Goal: Information Seeking & Learning: Check status

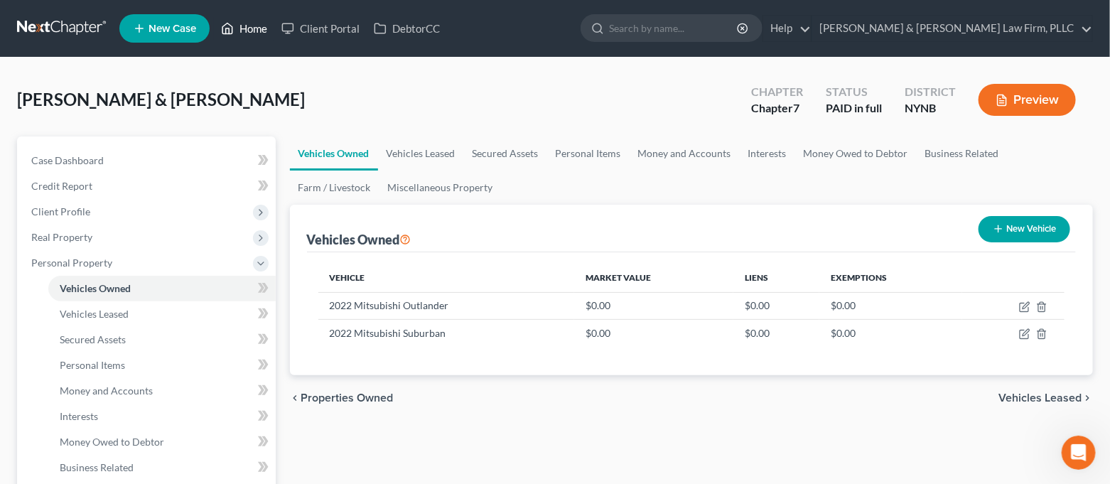
click at [253, 39] on link "Home" at bounding box center [244, 29] width 60 height 26
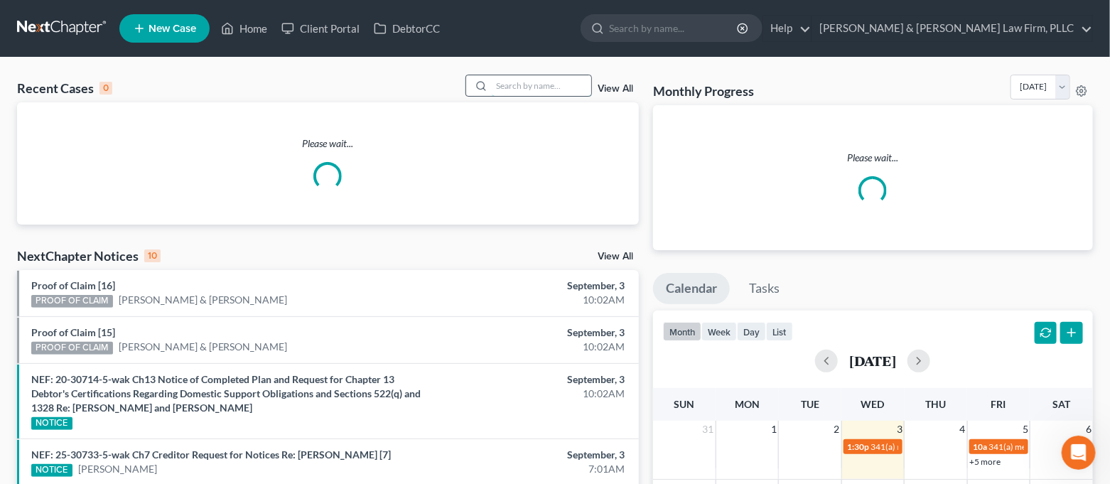
click at [573, 87] on input "search" at bounding box center [541, 85] width 99 height 21
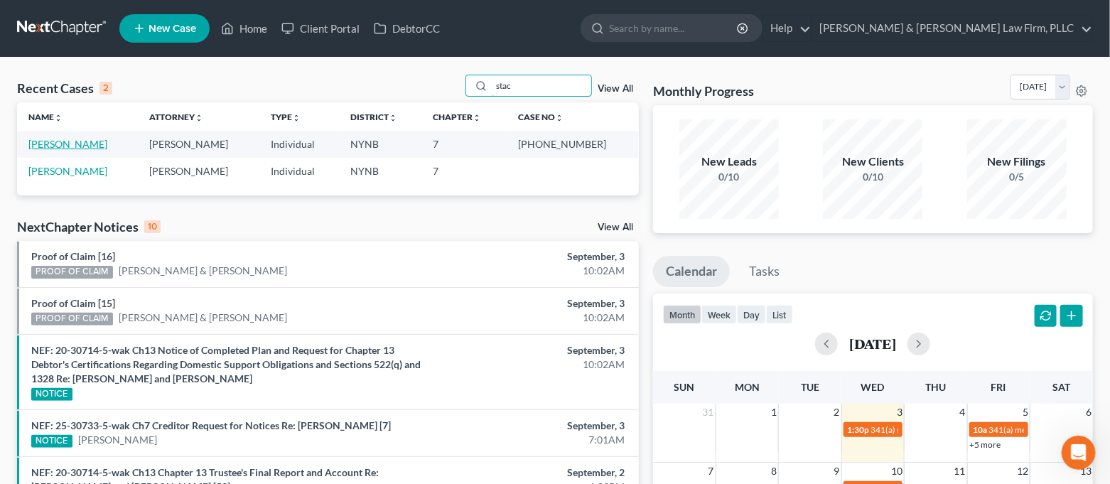
type input "stac"
click at [90, 141] on link "[PERSON_NAME]" at bounding box center [67, 144] width 79 height 12
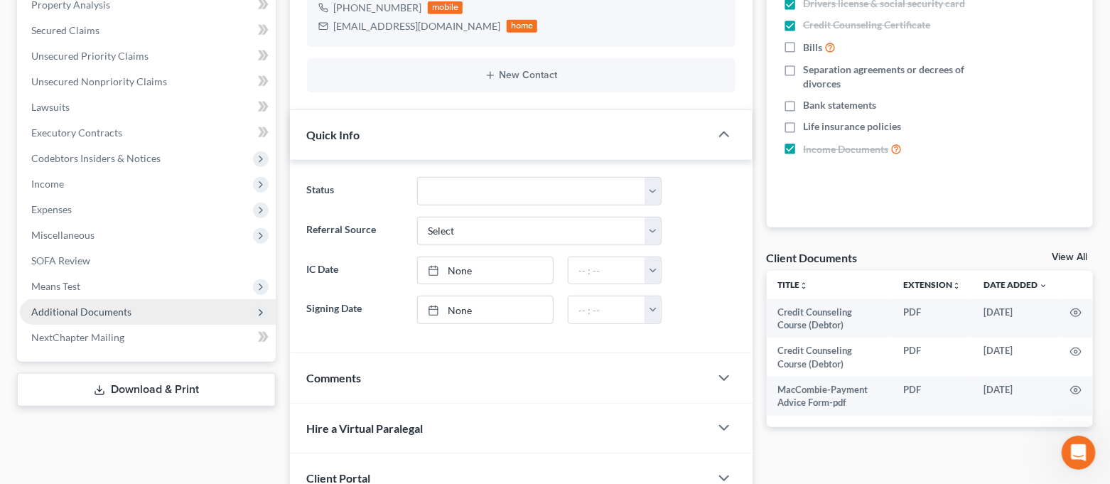
scroll to position [3067, 0]
click at [133, 311] on span "Additional Documents" at bounding box center [148, 312] width 256 height 26
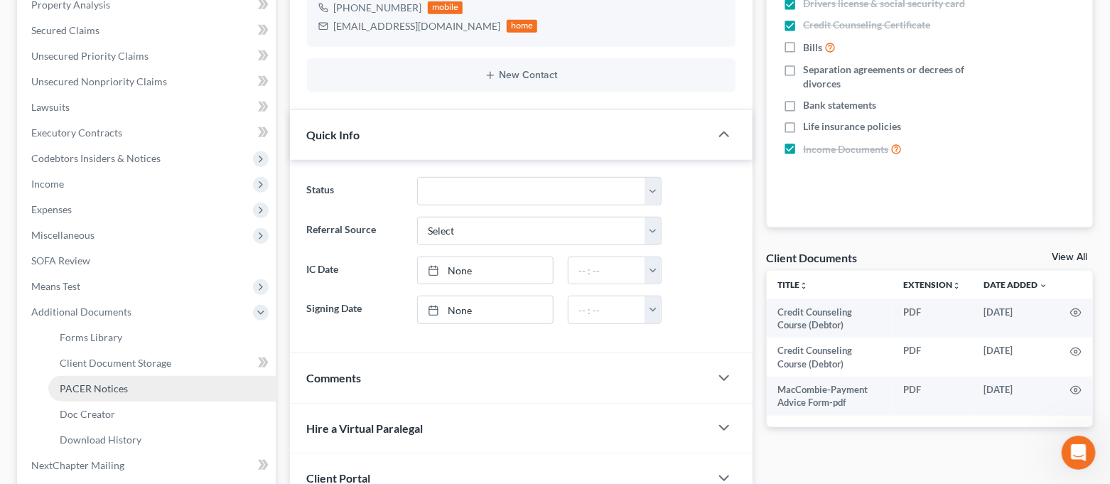
click at [132, 381] on link "PACER Notices" at bounding box center [161, 389] width 227 height 26
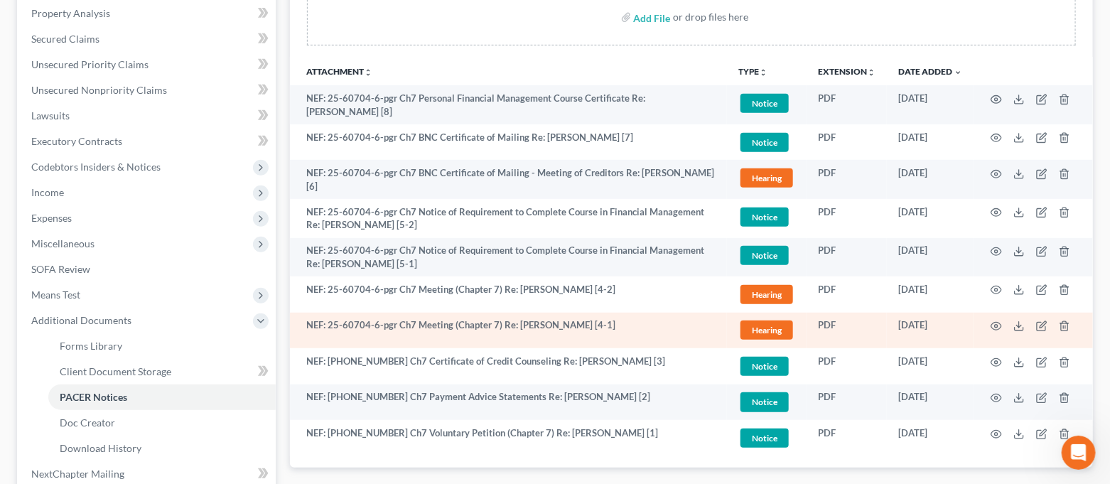
scroll to position [284, 0]
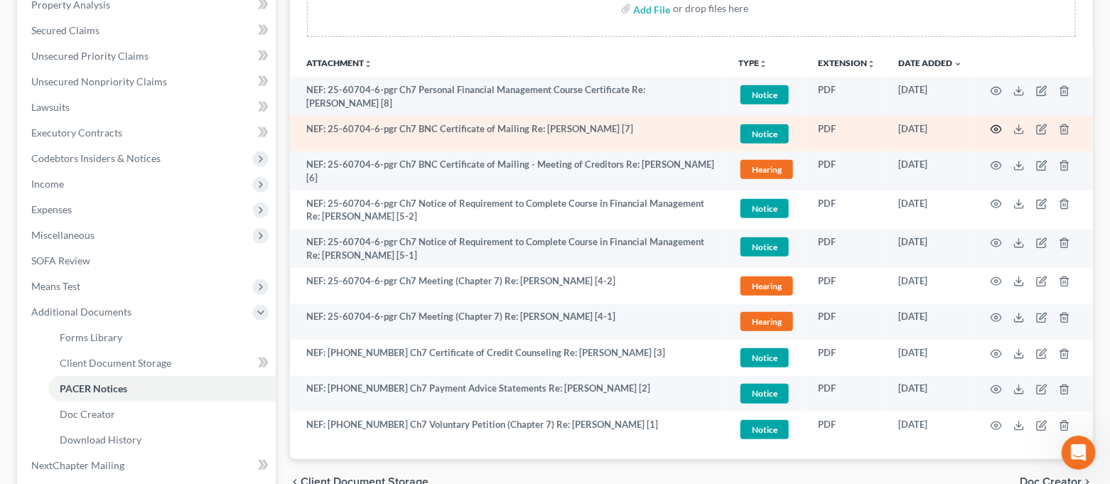
click at [992, 124] on icon "button" at bounding box center [996, 129] width 11 height 11
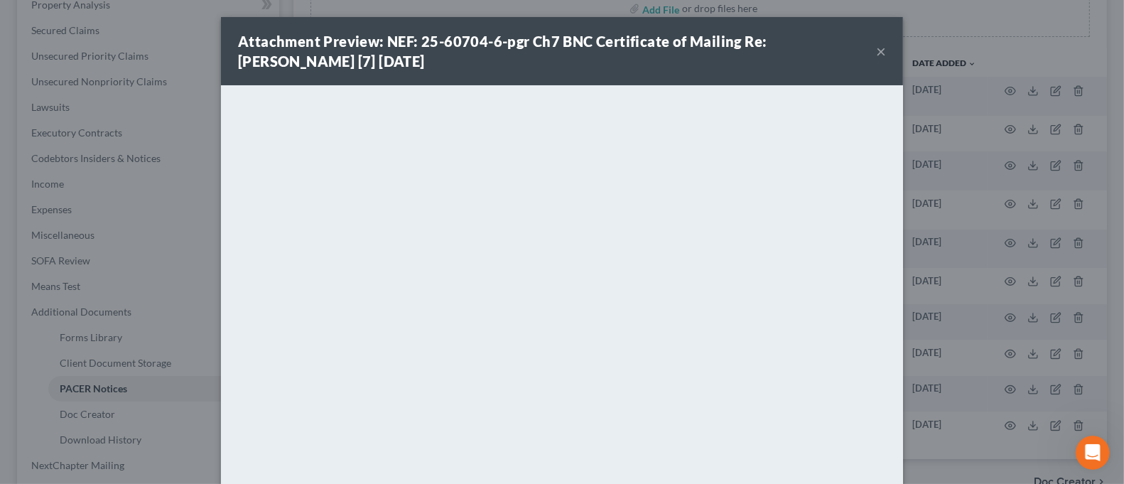
click at [877, 55] on button "×" at bounding box center [881, 51] width 10 height 17
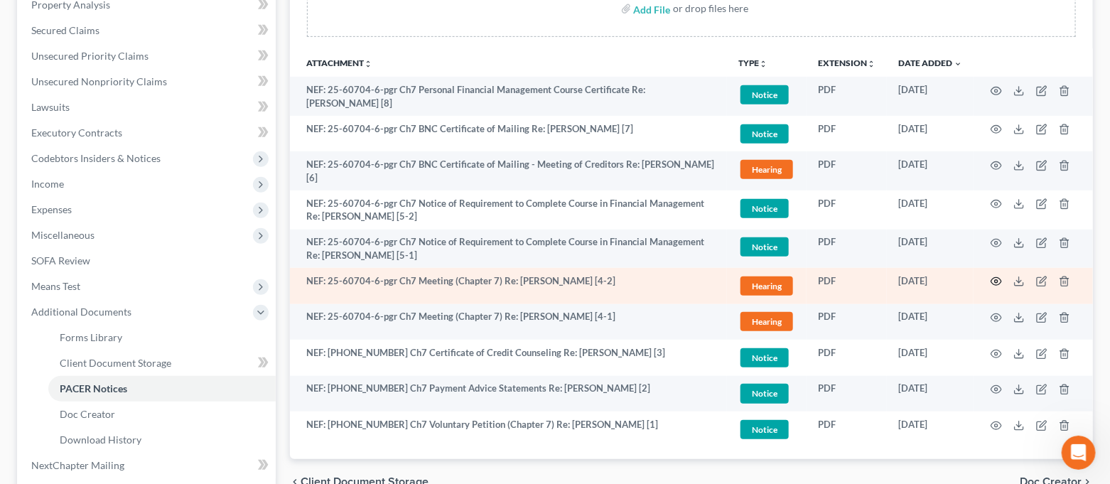
click at [998, 282] on icon "button" at bounding box center [996, 281] width 11 height 11
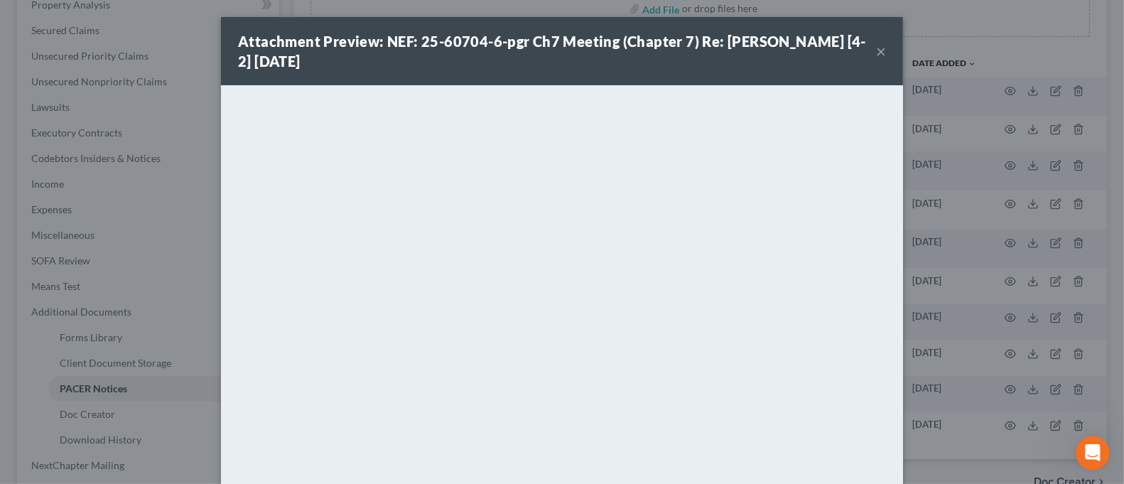
click at [876, 46] on button "×" at bounding box center [881, 51] width 10 height 17
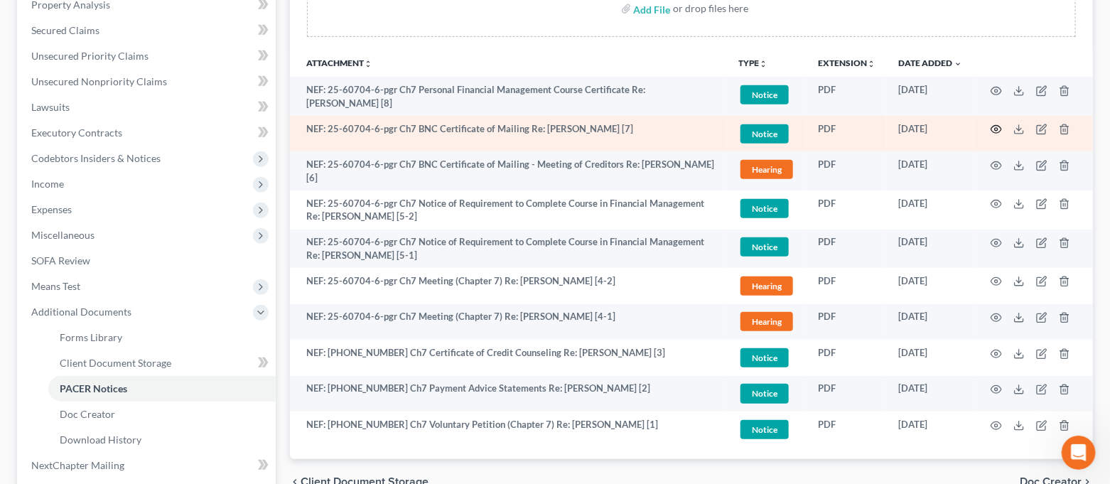
click at [996, 128] on icon "button" at bounding box center [996, 129] width 11 height 11
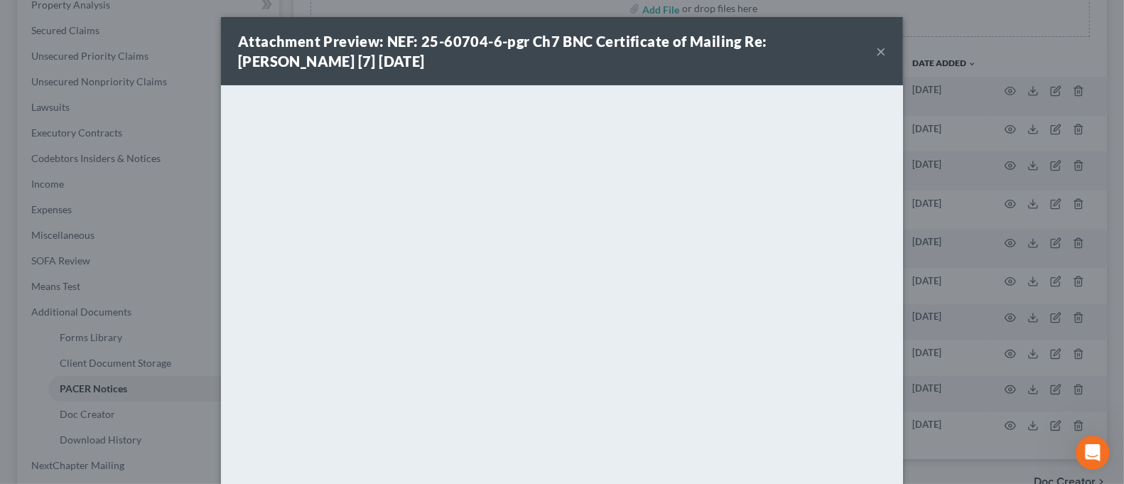
click at [876, 48] on button "×" at bounding box center [881, 51] width 10 height 17
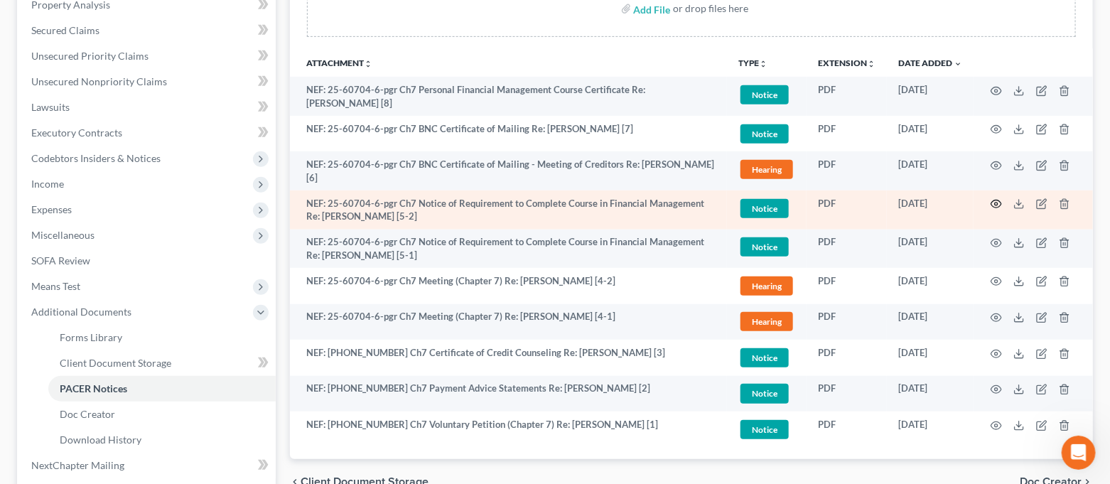
click at [991, 198] on icon "button" at bounding box center [996, 203] width 11 height 11
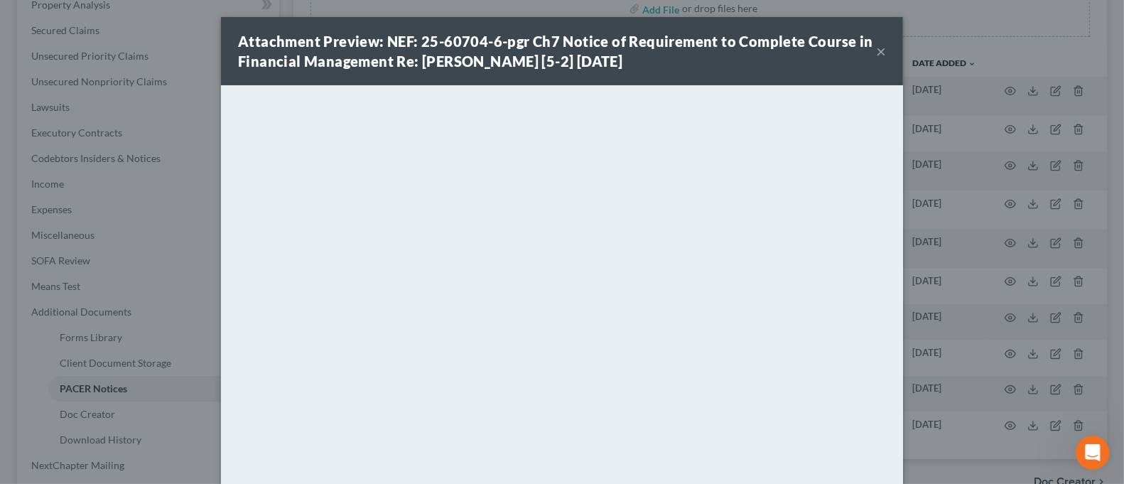
click at [876, 51] on button "×" at bounding box center [881, 51] width 10 height 17
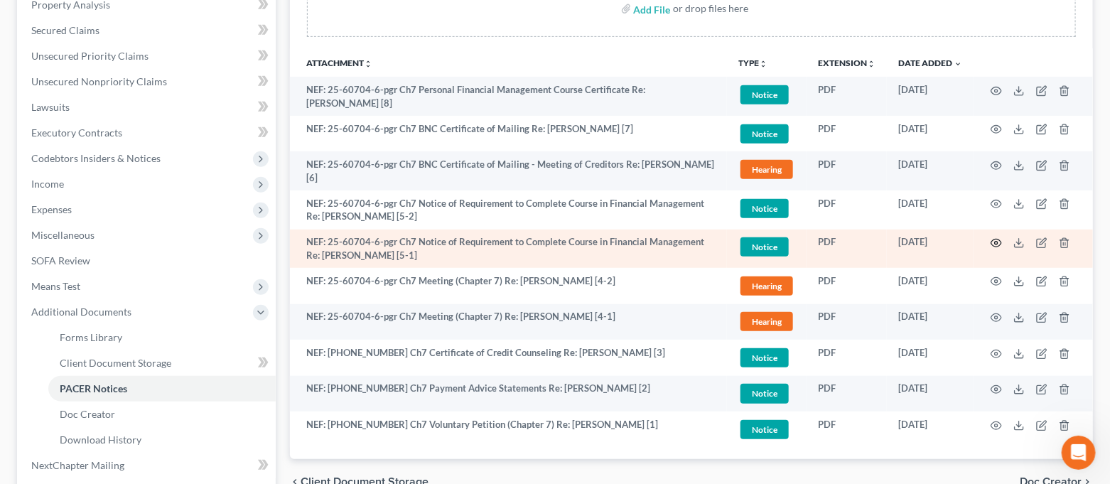
click at [999, 239] on icon "button" at bounding box center [996, 242] width 11 height 11
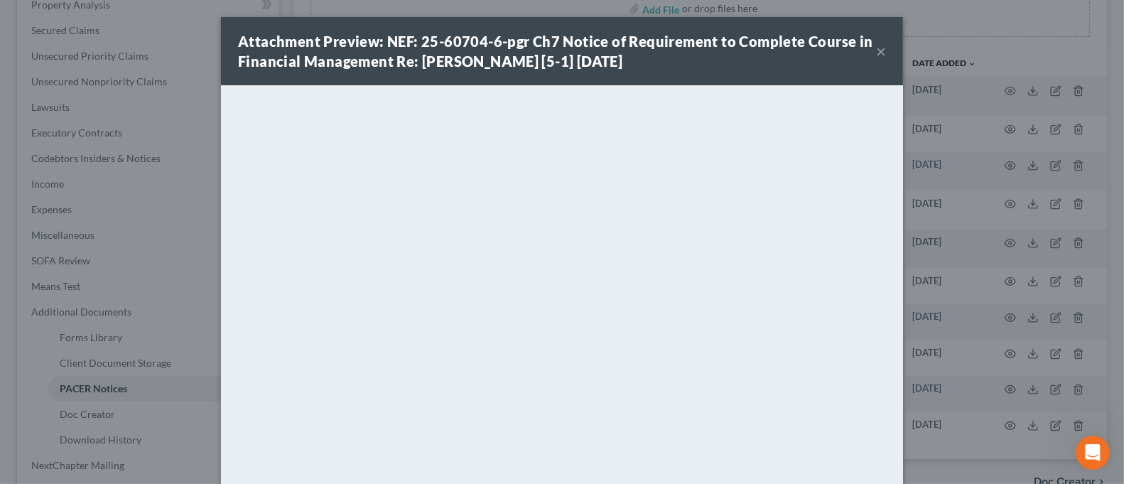
click at [876, 46] on button "×" at bounding box center [881, 51] width 10 height 17
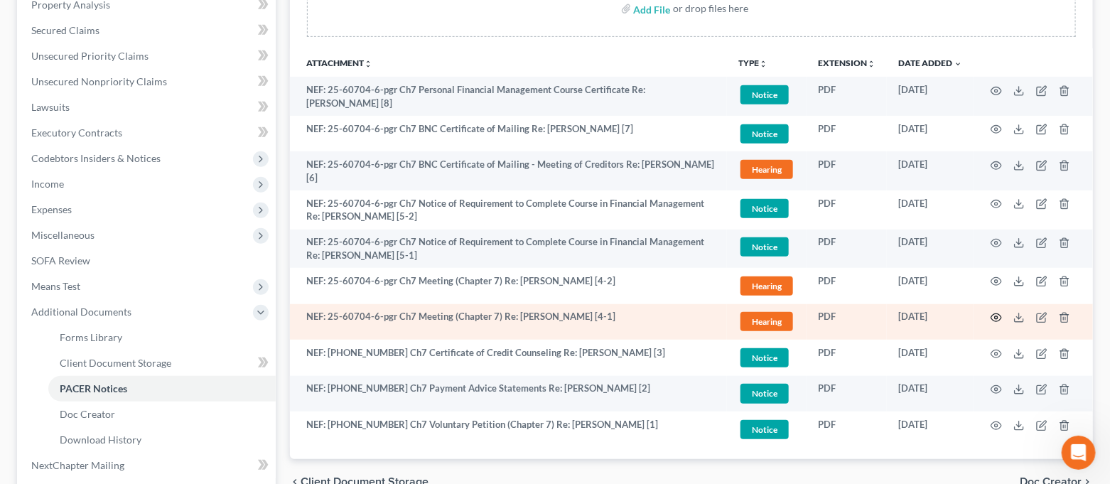
click at [995, 314] on icon "button" at bounding box center [996, 317] width 11 height 11
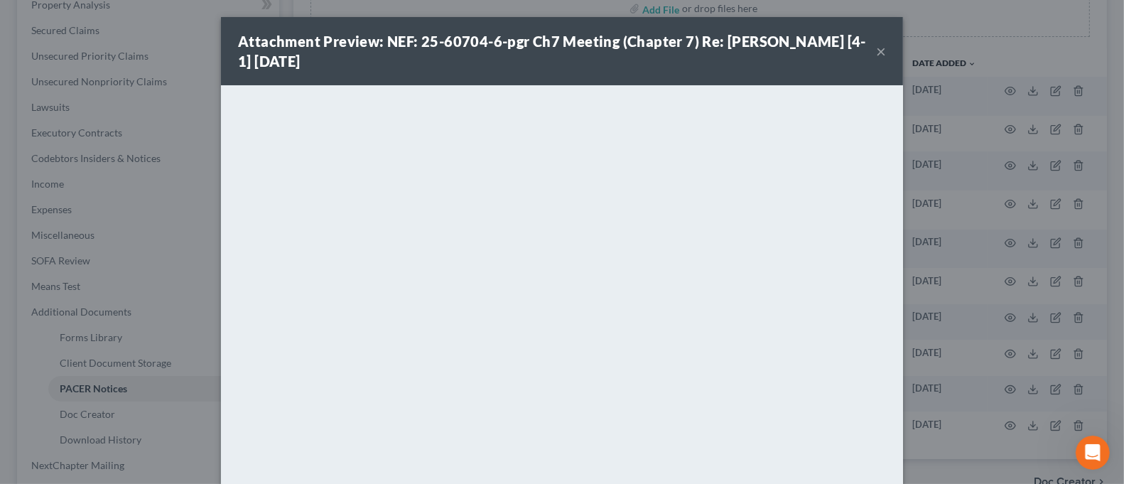
click at [915, 32] on div "Attachment Preview: NEF: 25-60704-6-pgr Ch7 Meeting (Chapter 7) Re: [PERSON_NAM…" at bounding box center [562, 242] width 1124 height 484
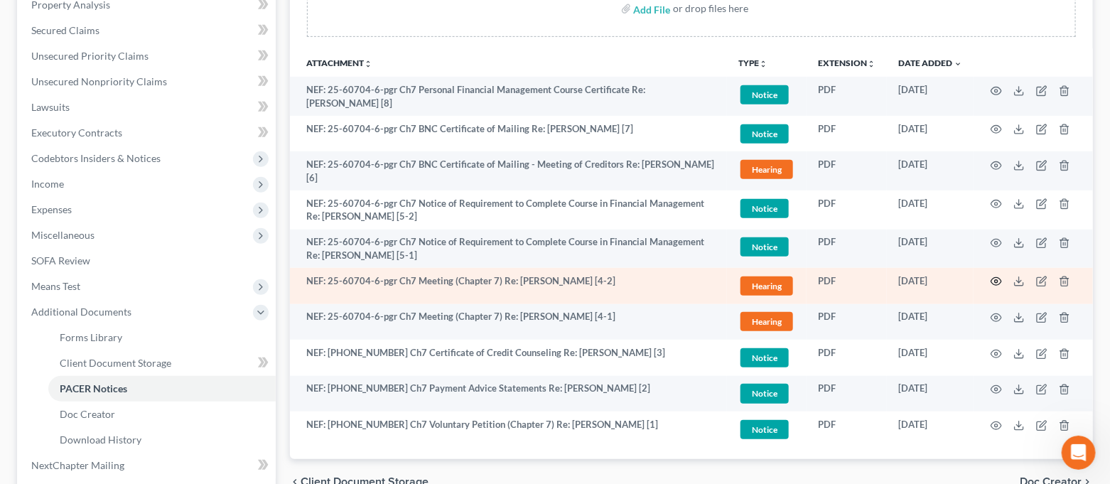
click at [993, 281] on icon "button" at bounding box center [996, 281] width 11 height 11
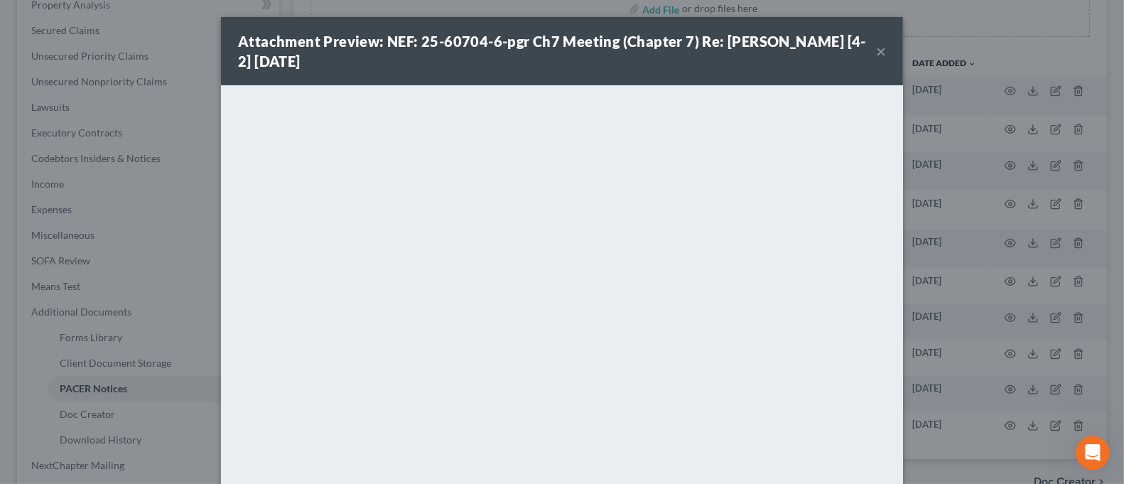
click at [876, 48] on button "×" at bounding box center [881, 51] width 10 height 17
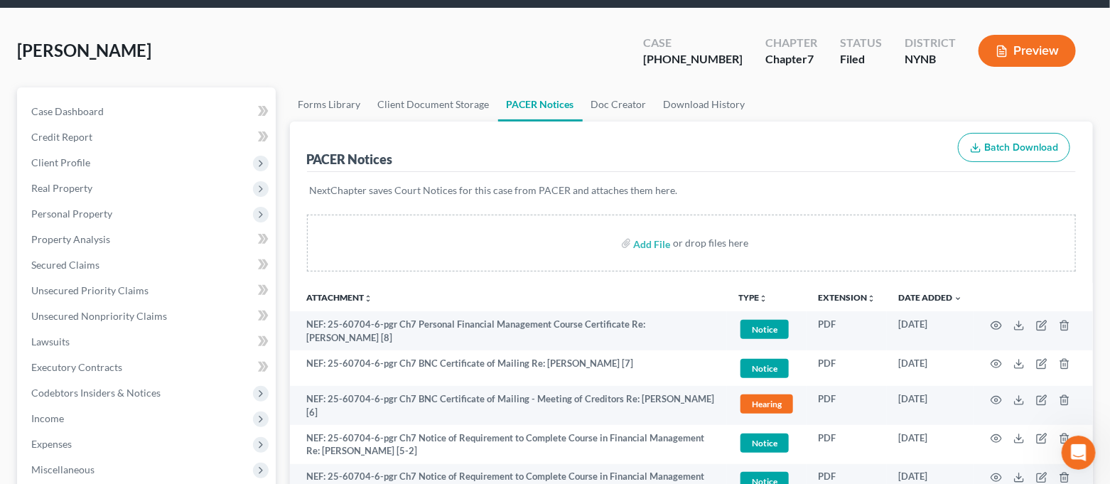
scroll to position [0, 0]
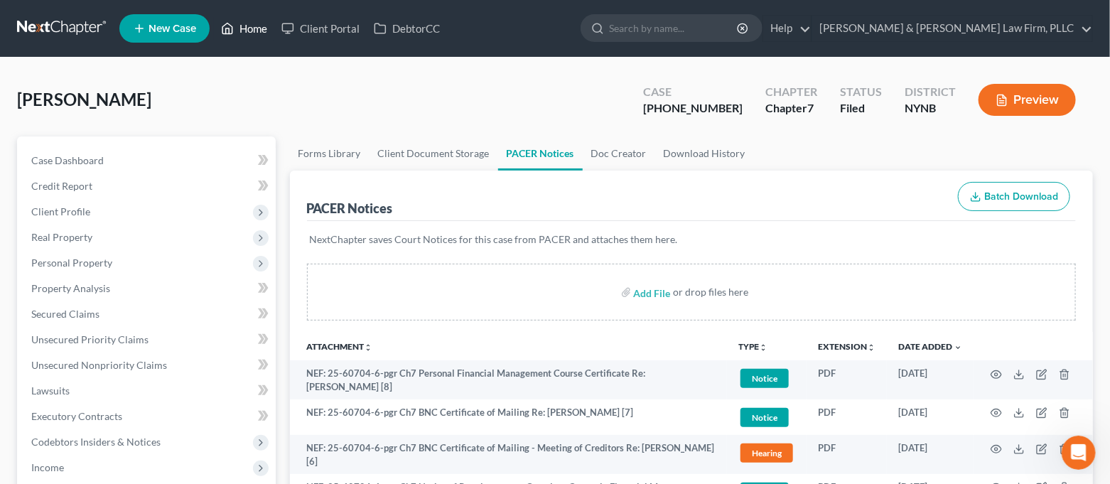
click at [232, 28] on icon at bounding box center [227, 28] width 13 height 17
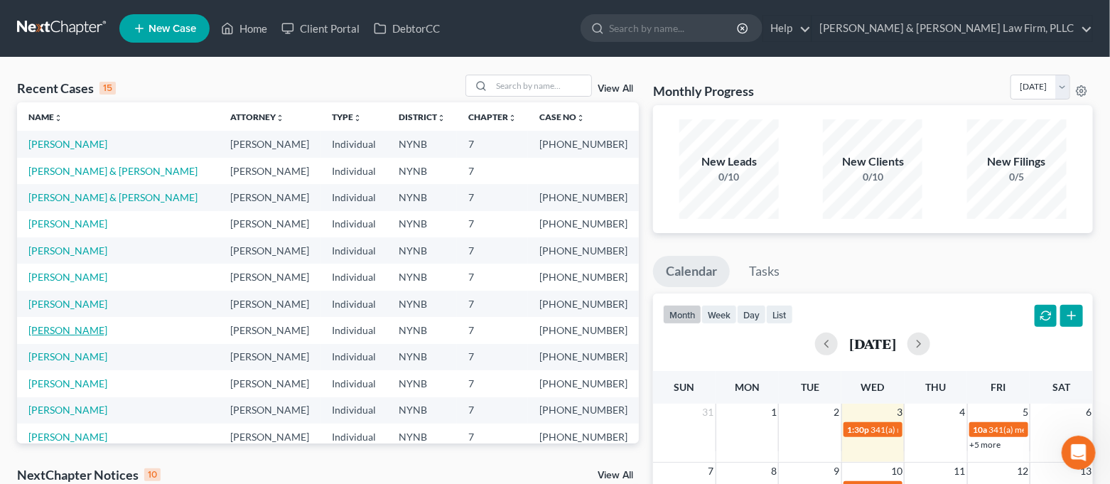
click at [72, 329] on link "[PERSON_NAME]" at bounding box center [67, 330] width 79 height 12
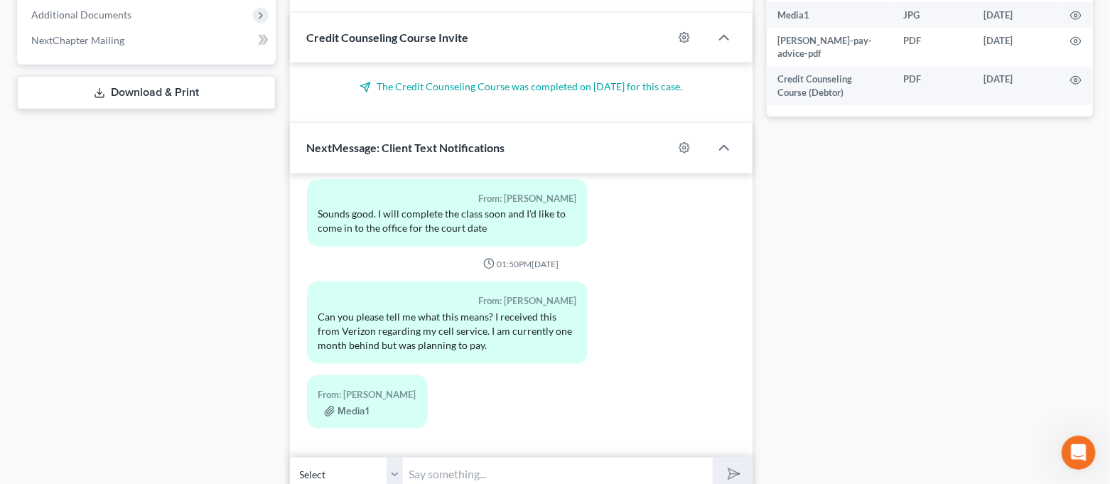
scroll to position [641, 0]
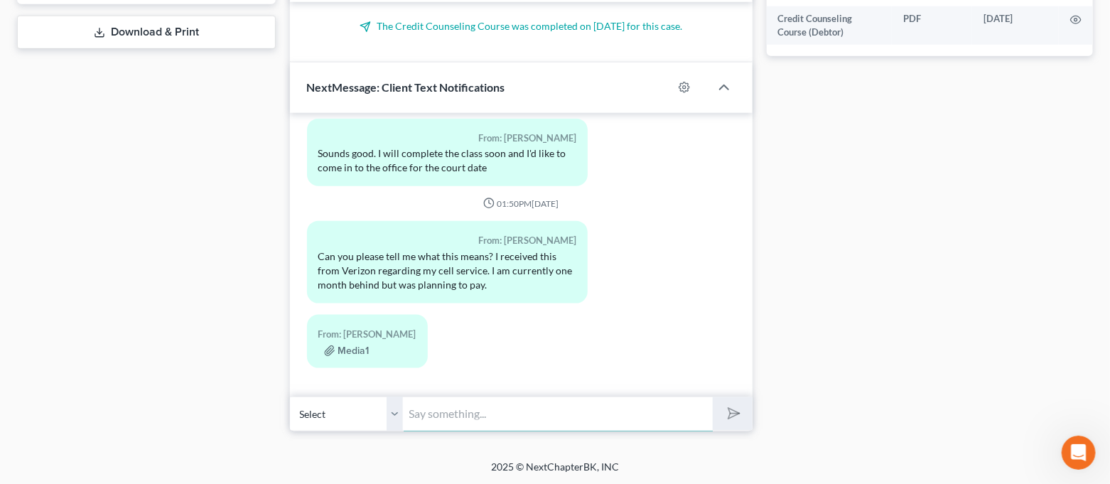
click at [564, 408] on input "text" at bounding box center [559, 413] width 310 height 35
drag, startPoint x: 227, startPoint y: 348, endPoint x: 237, endPoint y: 347, distance: 10.0
click at [541, 410] on input "text" at bounding box center [559, 413] width 310 height 35
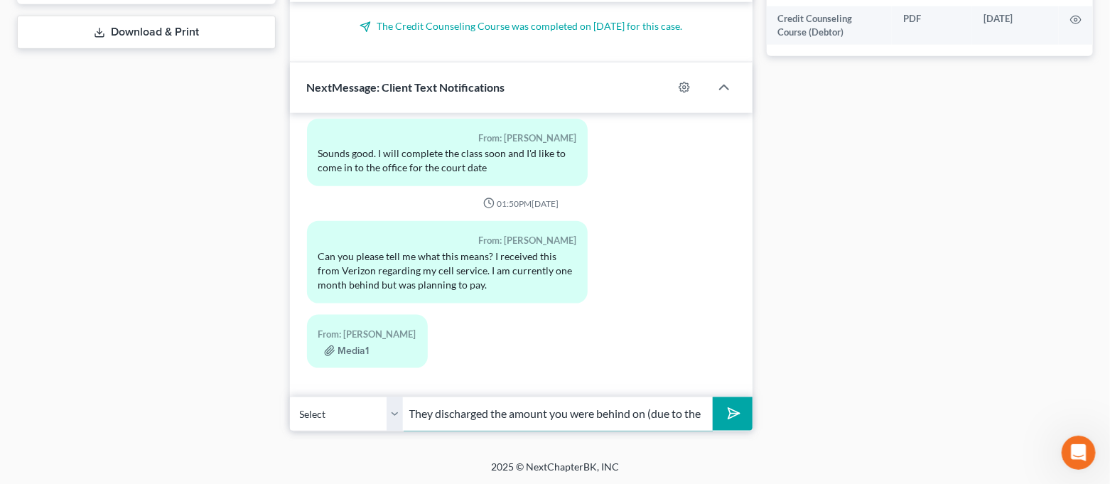
scroll to position [0, 320]
drag, startPoint x: 664, startPoint y: 419, endPoint x: 787, endPoint y: 426, distance: 123.1
click at [699, 418] on input "They discharged the amount you were behind on (due to the bankruptcy) and it's …" at bounding box center [559, 413] width 310 height 35
click at [698, 414] on input "They discharged the amount you were behind on (due to the bankruptcy) and it's …" at bounding box center [559, 413] width 310 height 35
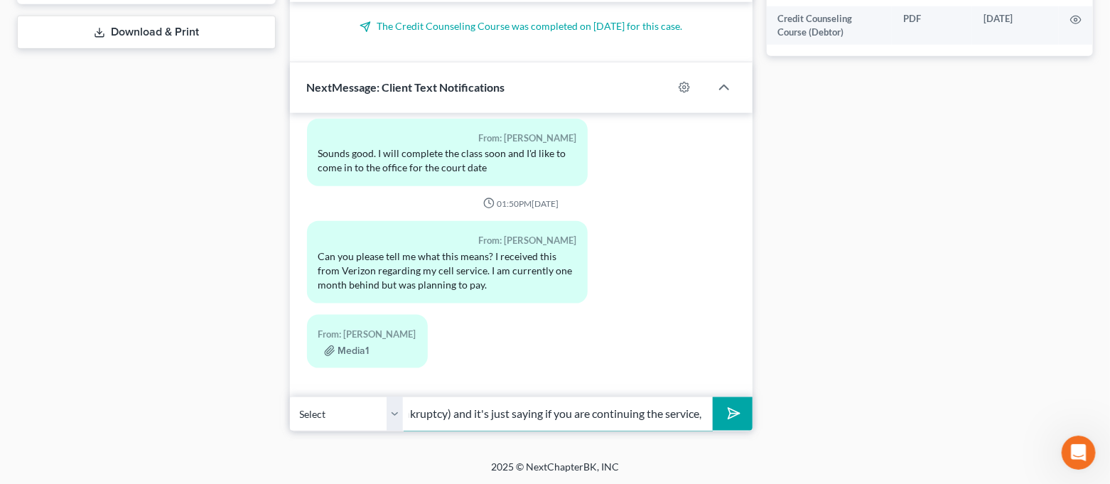
click at [697, 416] on input "They discharged the amount you were behind on (due to the bankruptcy) and it's …" at bounding box center [559, 413] width 310 height 35
type input "They discharged the amount you were behind on (due to the bankruptcy) and it's …"
click at [718, 406] on button "submit" at bounding box center [732, 413] width 39 height 33
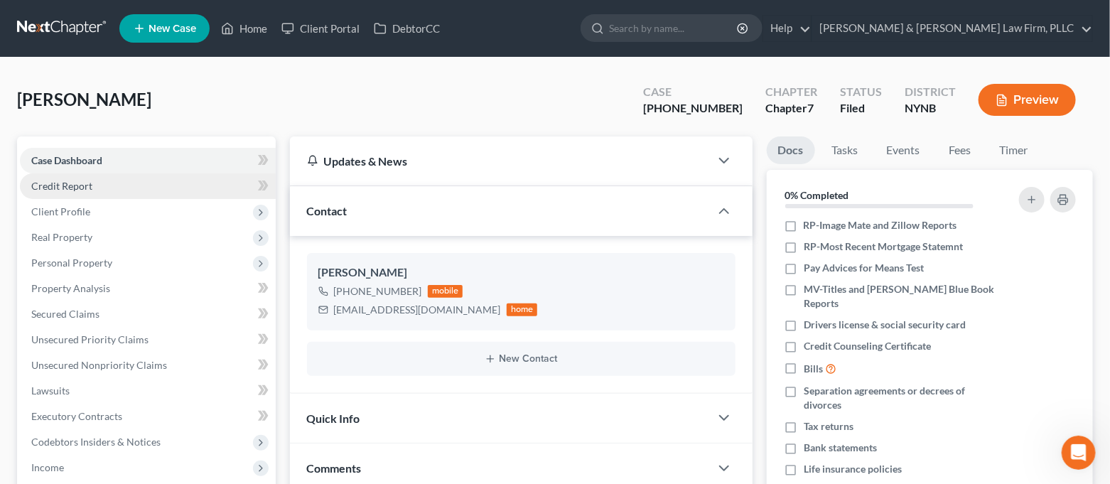
click at [162, 187] on link "Credit Report" at bounding box center [148, 186] width 256 height 26
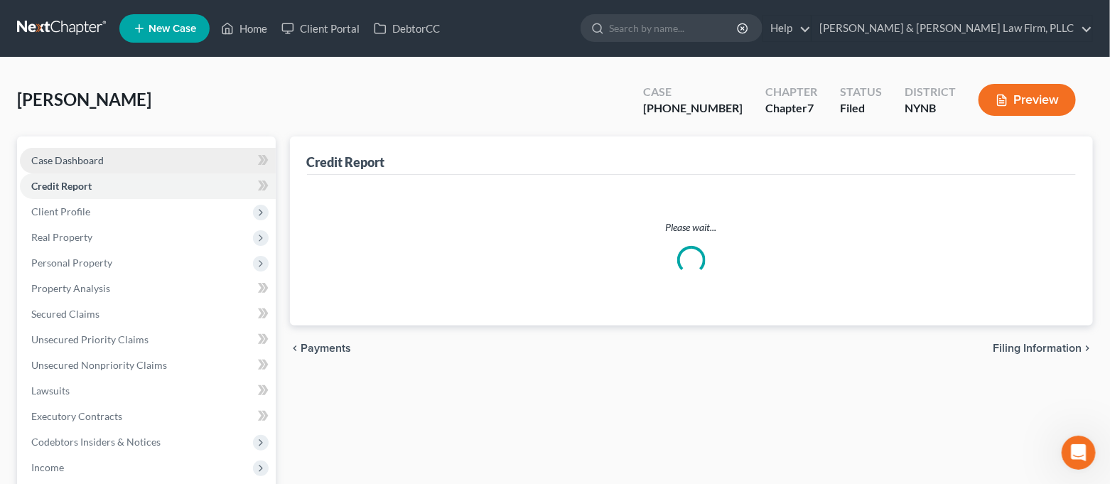
click at [168, 153] on link "Case Dashboard" at bounding box center [148, 161] width 256 height 26
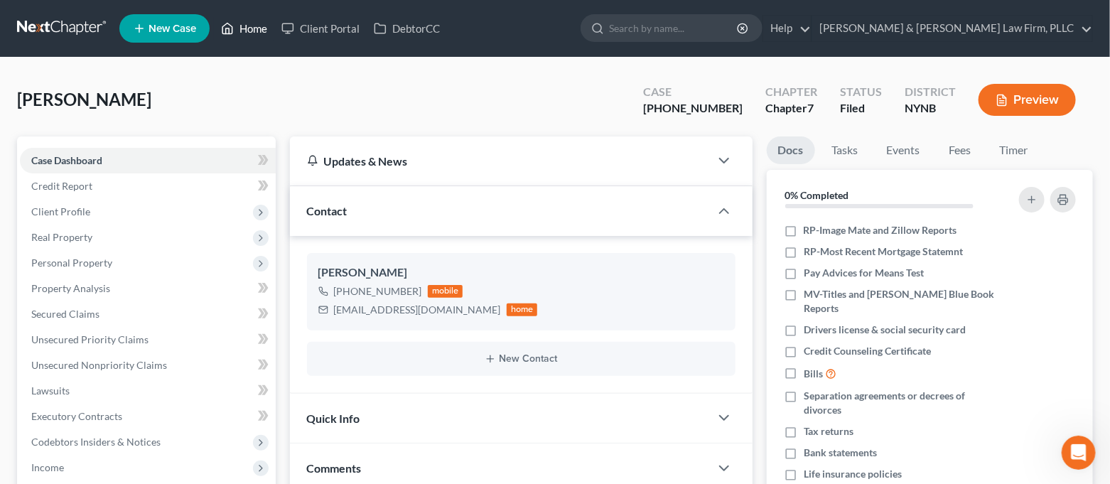
click at [252, 40] on link "Home" at bounding box center [244, 29] width 60 height 26
